Goal: Transaction & Acquisition: Register for event/course

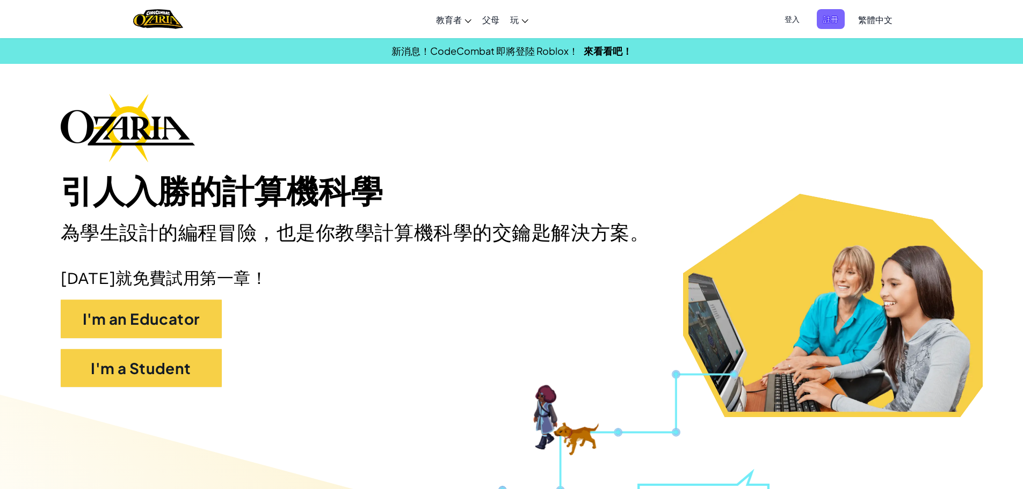
click at [823, 17] on span "註冊" at bounding box center [831, 19] width 28 height 20
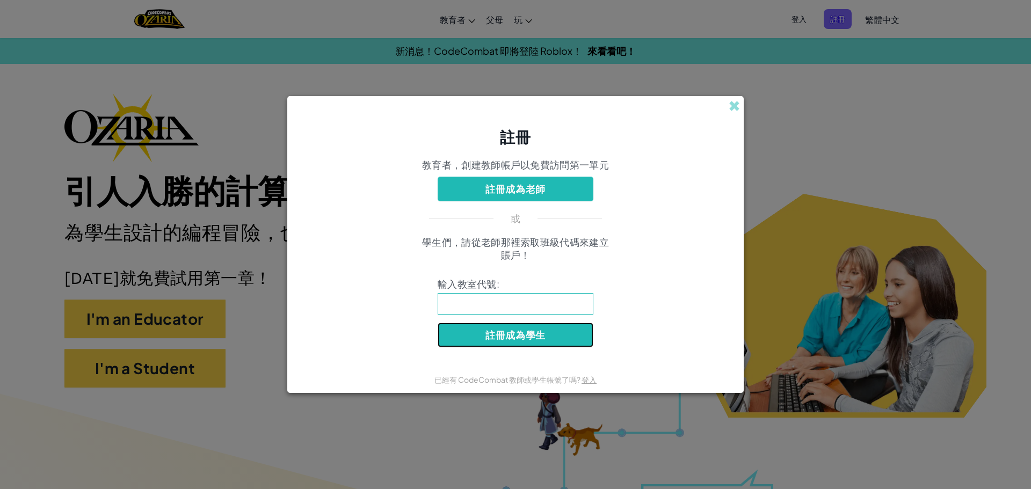
click at [518, 331] on button "註冊成為學生" at bounding box center [516, 335] width 156 height 25
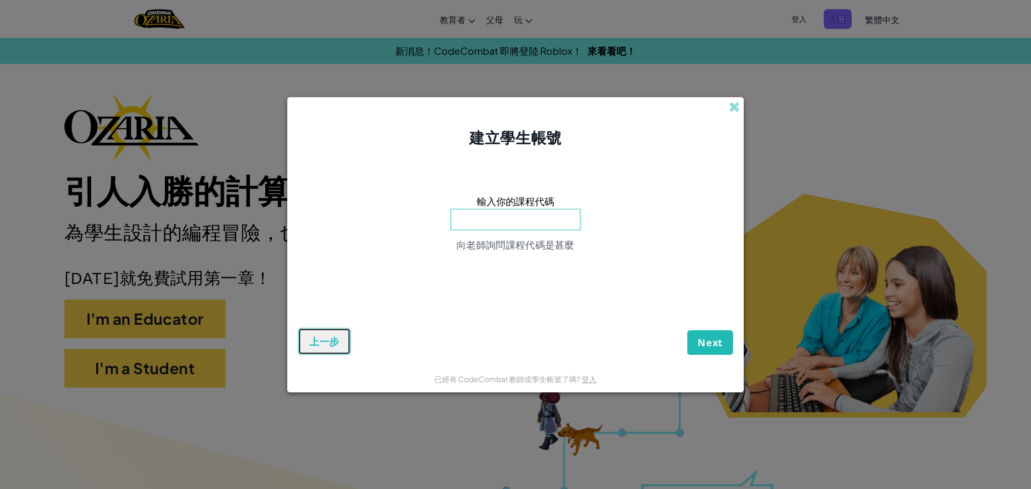
click at [333, 344] on span "上一步" at bounding box center [324, 341] width 30 height 13
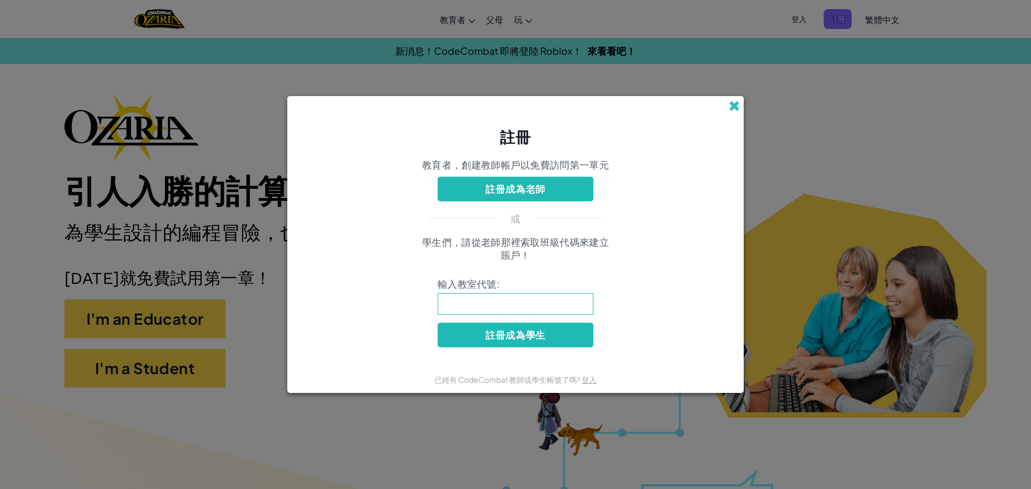
click at [735, 107] on span at bounding box center [734, 105] width 11 height 11
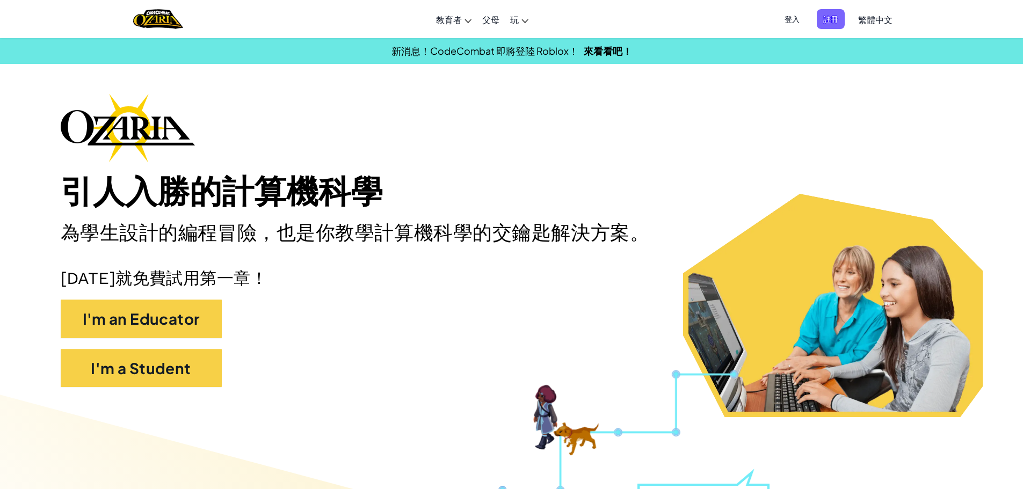
click at [795, 28] on span "登入" at bounding box center [792, 19] width 28 height 20
